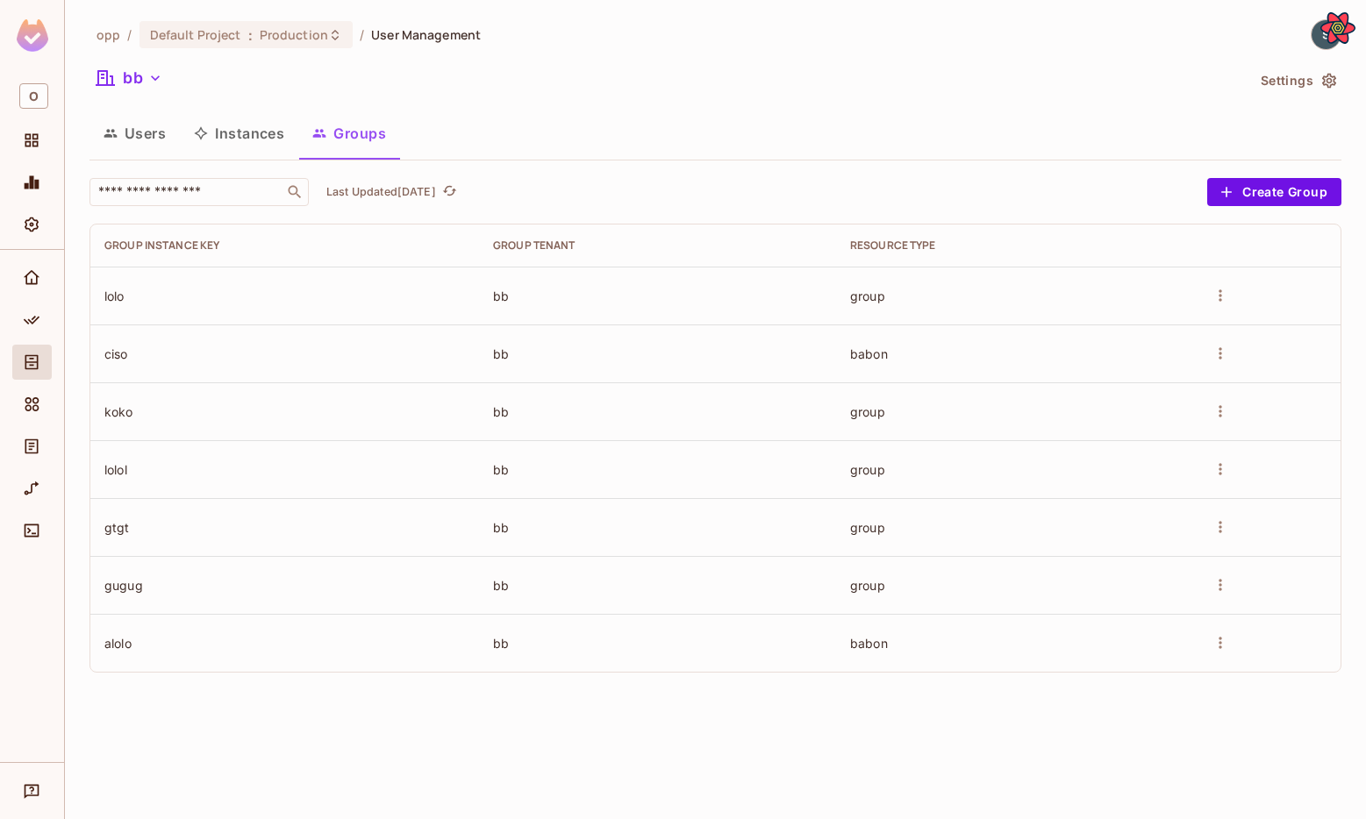
drag, startPoint x: 1365, startPoint y: 110, endPoint x: 1216, endPoint y: 120, distance: 149.5
click at [1216, 120] on div "opp / Default Project : Production / User Management bb Settings Users Instance…" at bounding box center [715, 409] width 1301 height 819
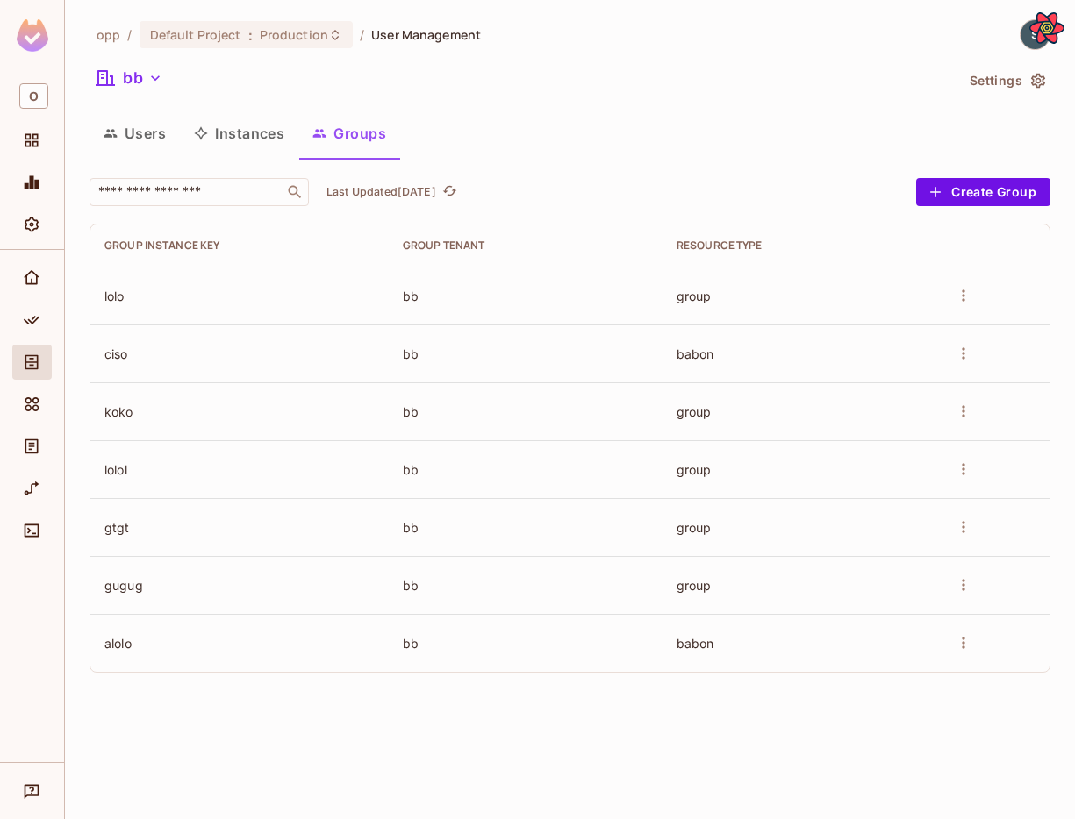
click at [750, 202] on div "​ Last Updated 4 days ago" at bounding box center [498, 192] width 818 height 28
click at [1071, 93] on div "opp / Default Project : Production / User Management bb Settings Users Instance…" at bounding box center [570, 409] width 1010 height 819
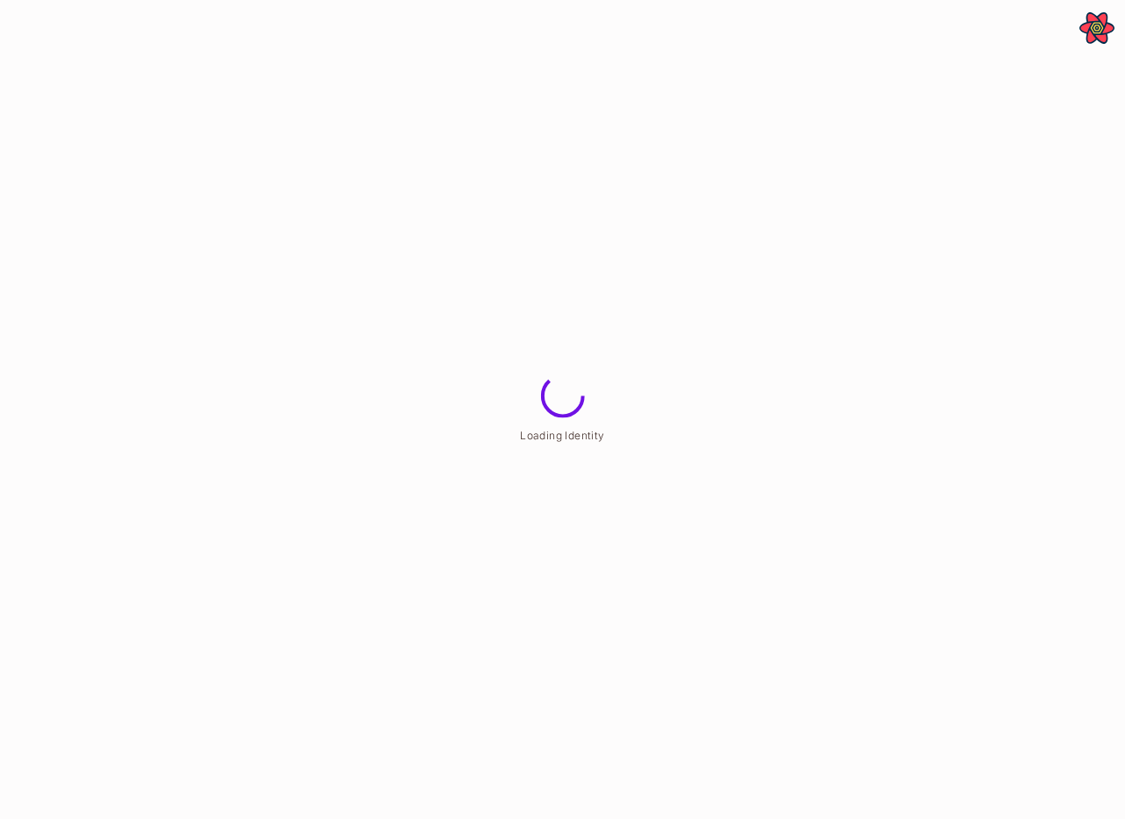
click at [1073, 0] on html "**********" at bounding box center [562, 0] width 1125 height 0
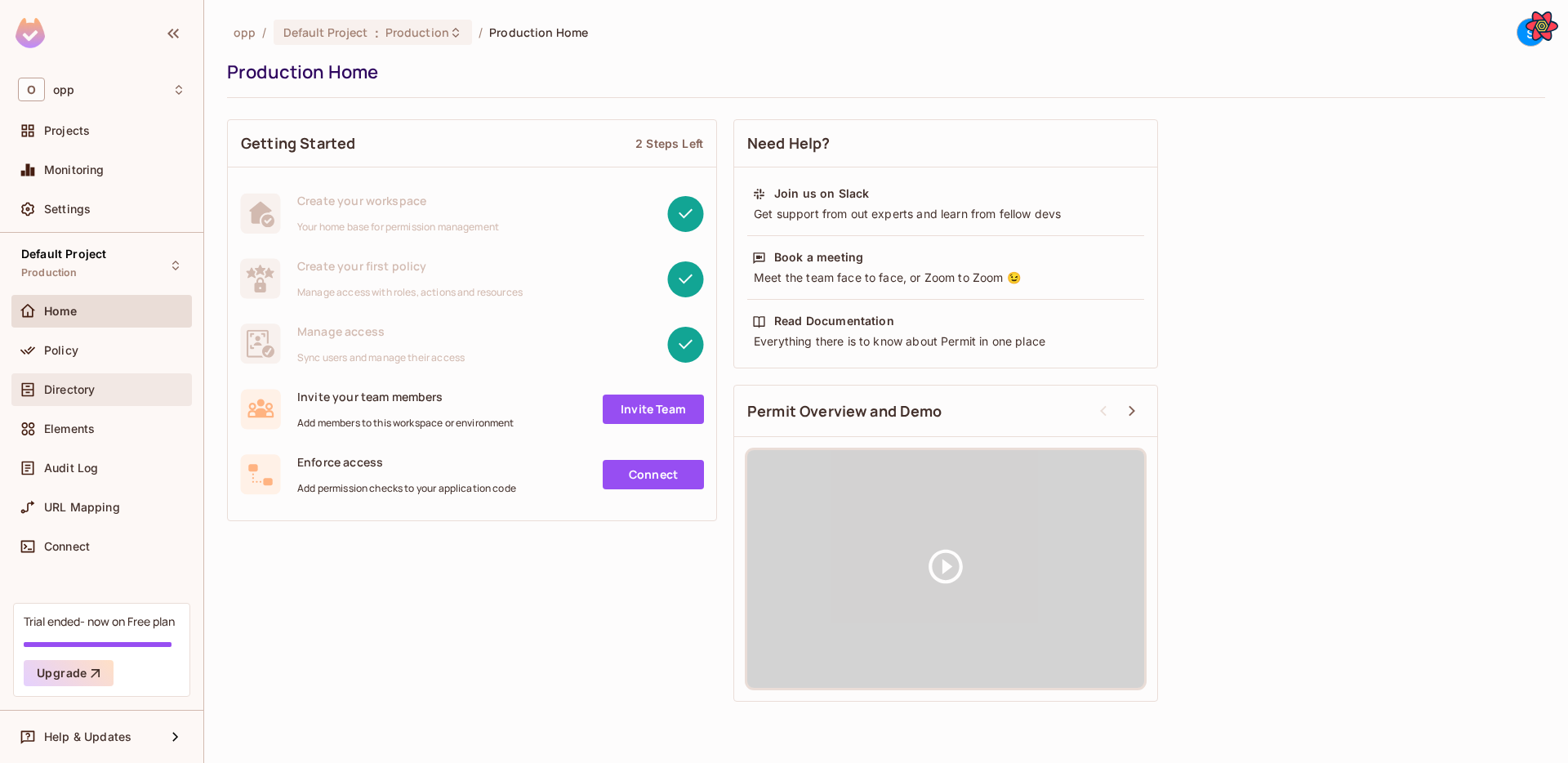
click at [76, 389] on span "Directory" at bounding box center [69, 389] width 50 height 13
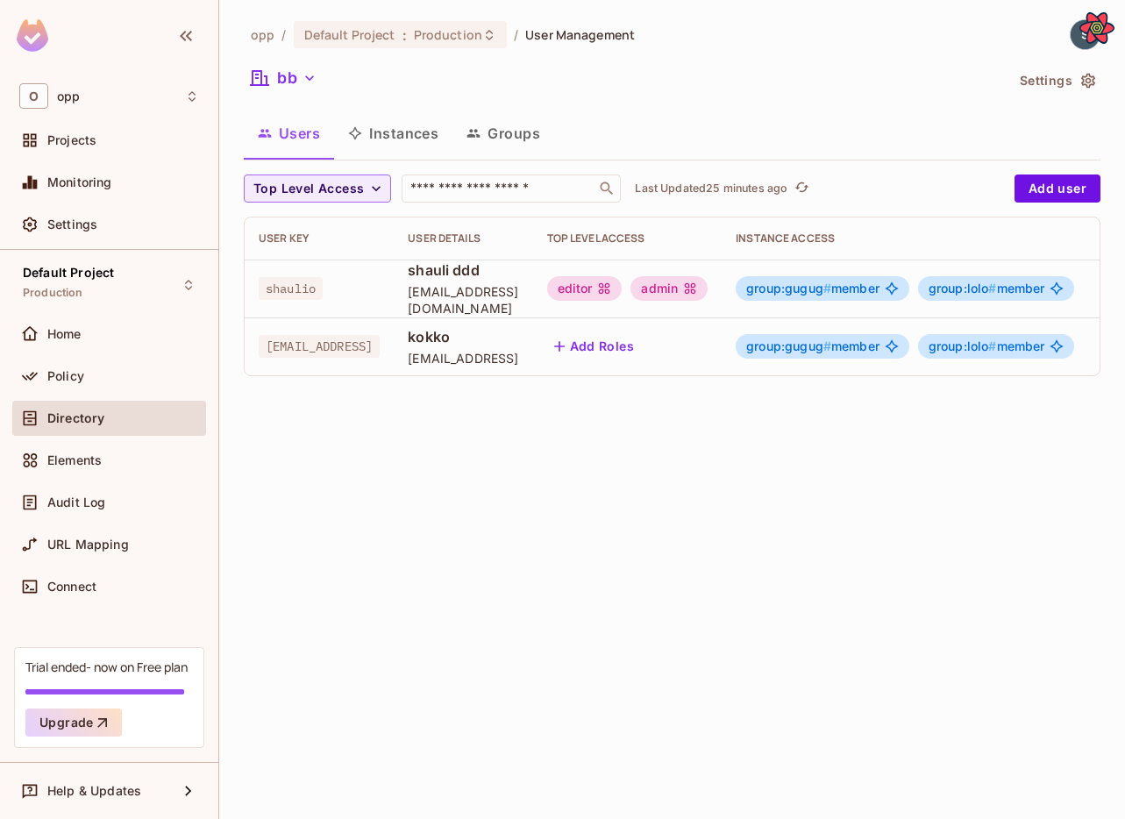
click at [906, 597] on div "opp / Default Project : Production / User Management bb Settings Users Instance…" at bounding box center [672, 409] width 906 height 819
click at [1064, 444] on div "opp / Default Project : Production / User Management bb Settings Users Instance…" at bounding box center [672, 409] width 906 height 819
